Goal: Transaction & Acquisition: Download file/media

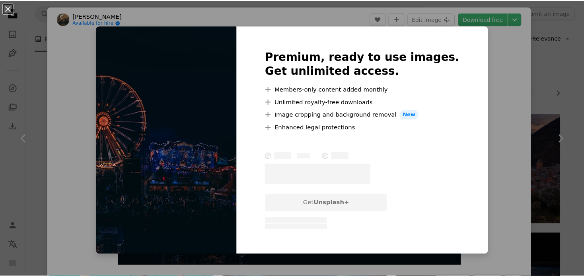
scroll to position [942, 0]
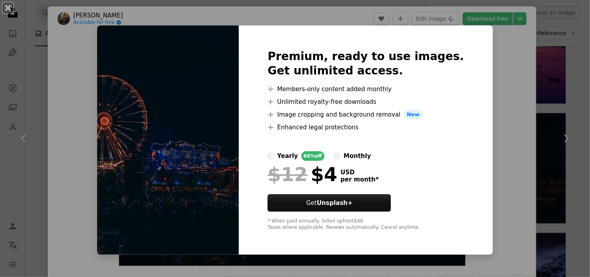
click at [501, 67] on div "An X shape Premium, ready to use images. Get unlimited access. A plus sign Memb…" at bounding box center [295, 138] width 590 height 277
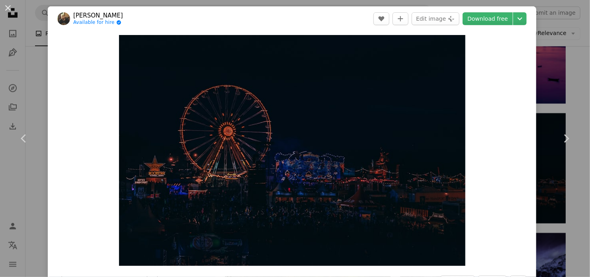
click at [569, 58] on div "An X shape Chevron left Chevron right [PERSON_NAME] Available for hire A checkm…" at bounding box center [295, 138] width 590 height 277
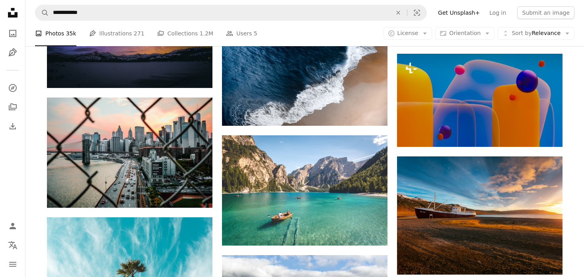
scroll to position [2319, 0]
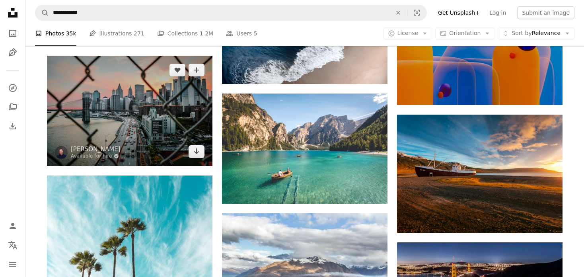
click at [167, 120] on img at bounding box center [129, 111] width 165 height 110
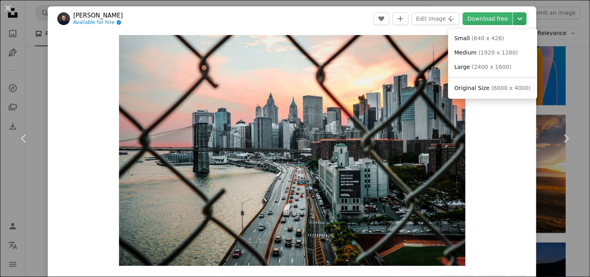
click at [525, 19] on icon "Chevron down" at bounding box center [519, 19] width 13 height 10
click at [484, 90] on span "Original Size" at bounding box center [471, 88] width 35 height 6
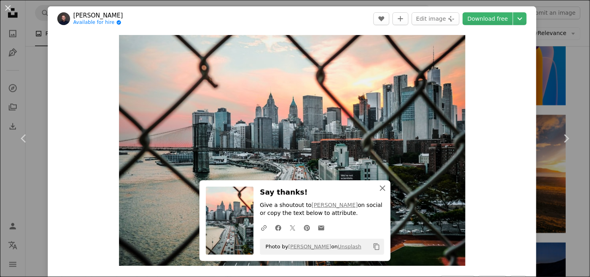
click at [382, 186] on icon "An X shape" at bounding box center [383, 188] width 10 height 10
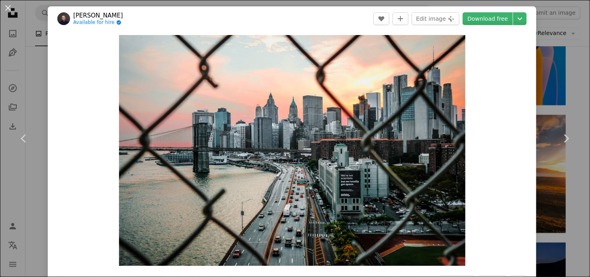
click at [574, 53] on div "An X shape Chevron left Chevron right [PERSON_NAME] Available for hire A checkm…" at bounding box center [295, 138] width 590 height 277
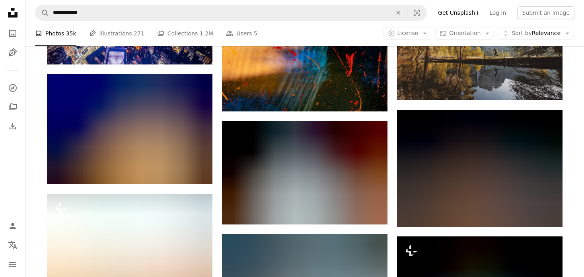
scroll to position [4579, 0]
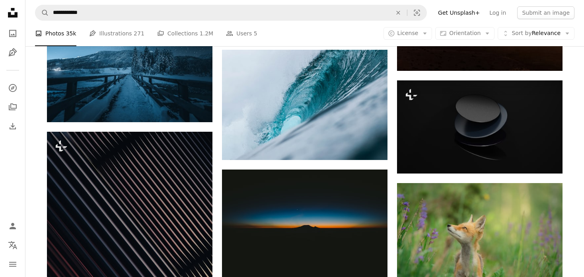
click at [16, 12] on icon at bounding box center [13, 13] width 10 height 10
